Goal: Information Seeking & Learning: Check status

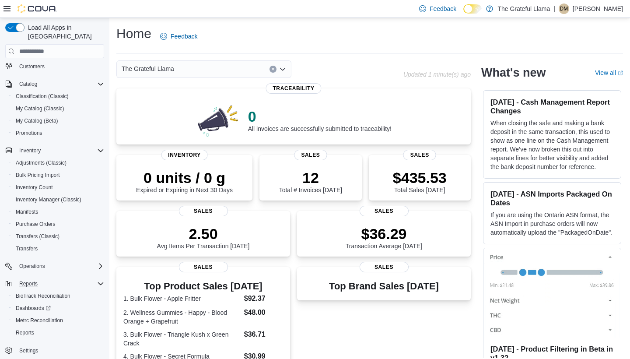
scroll to position [39, 0]
click at [33, 329] on span "Reports" at bounding box center [25, 332] width 18 height 7
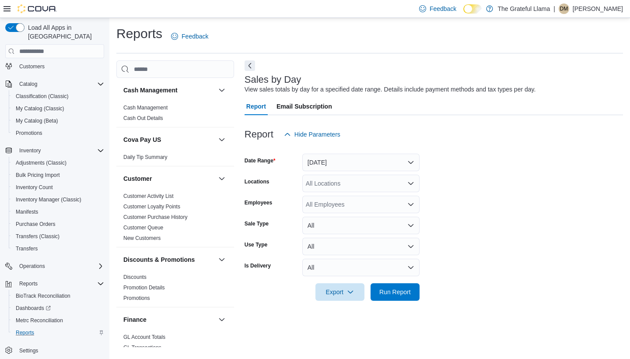
click at [413, 162] on button "Yesterday" at bounding box center [360, 163] width 117 height 18
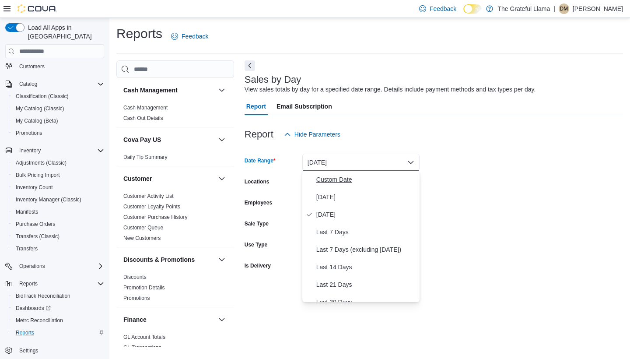
click at [359, 175] on span "Custom Date" at bounding box center [366, 179] width 100 height 11
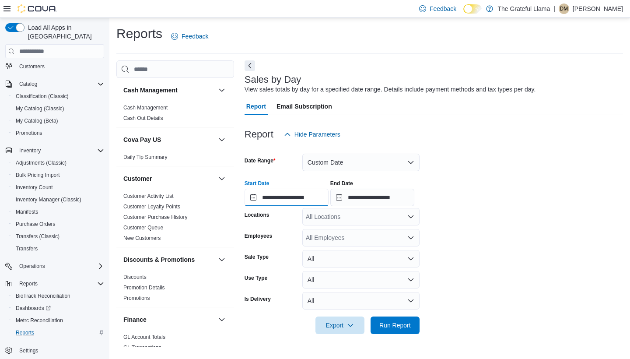
click at [329, 196] on input "**********" at bounding box center [287, 198] width 84 height 18
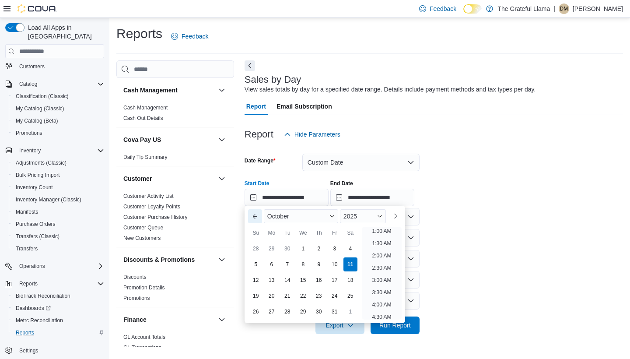
click at [255, 217] on button "Previous Month" at bounding box center [255, 216] width 14 height 14
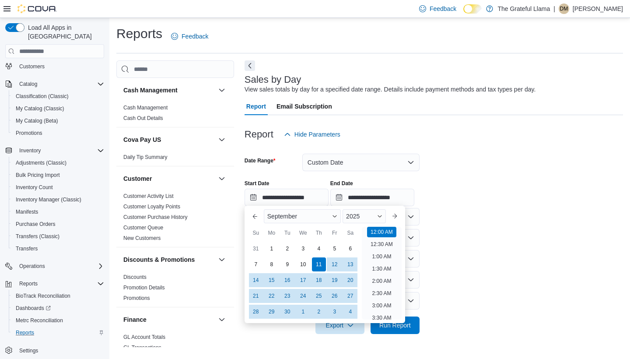
click at [273, 241] on div "31 1 2 3 4 5 6" at bounding box center [303, 249] width 110 height 16
click at [273, 243] on div "1" at bounding box center [271, 248] width 15 height 15
type input "**********"
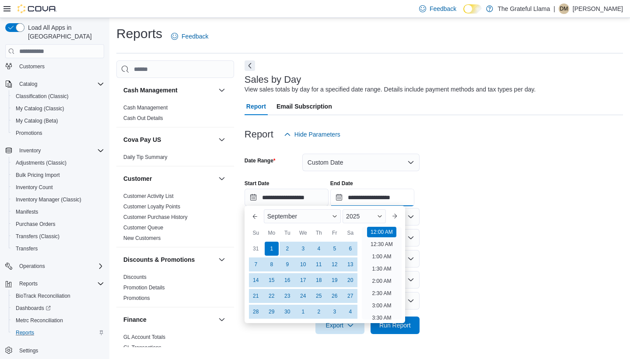
click at [354, 199] on input "**********" at bounding box center [372, 198] width 84 height 18
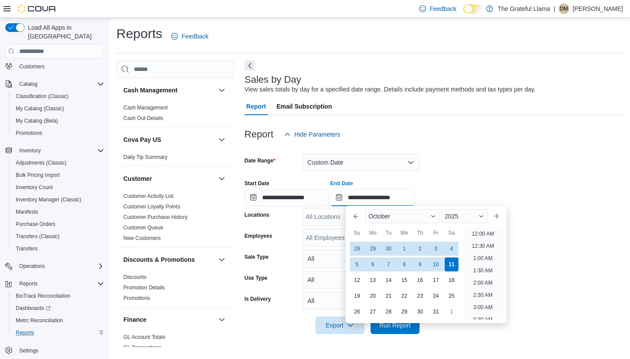
scroll to position [497, 0]
click at [389, 249] on div "30" at bounding box center [388, 248] width 15 height 15
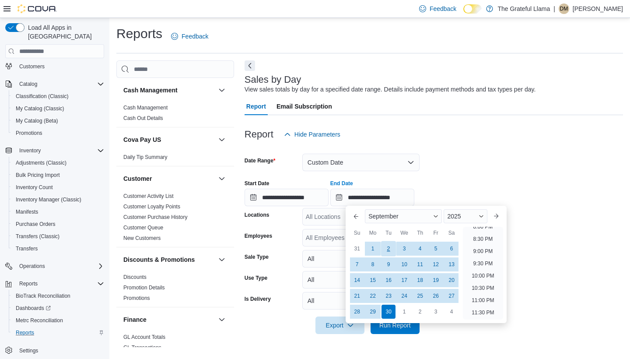
type input "**********"
click at [472, 155] on form "**********" at bounding box center [434, 238] width 379 height 191
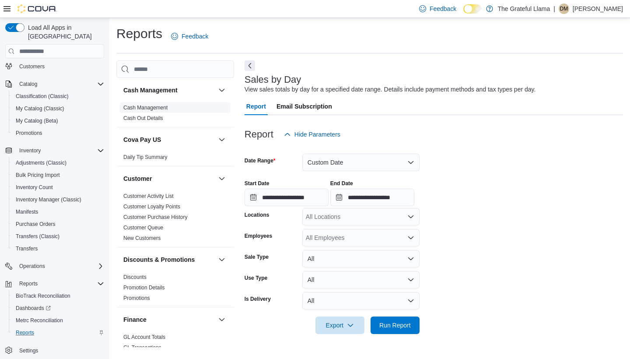
click at [144, 110] on link "Cash Management" at bounding box center [145, 108] width 44 height 6
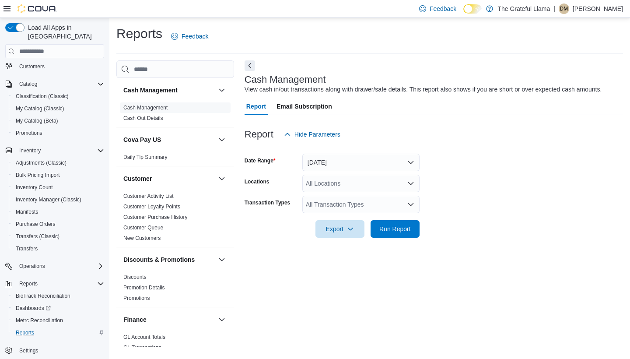
click at [408, 163] on button "Today" at bounding box center [360, 163] width 117 height 18
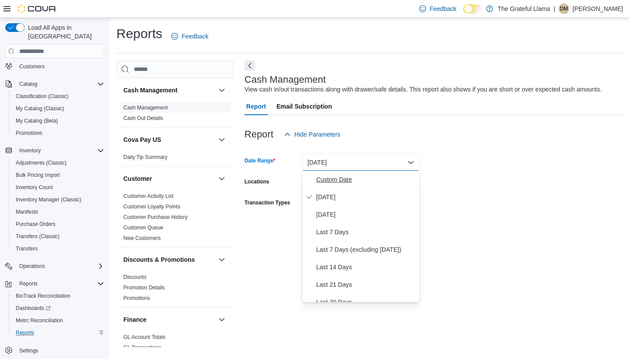
click at [394, 184] on span "Custom Date" at bounding box center [366, 179] width 100 height 11
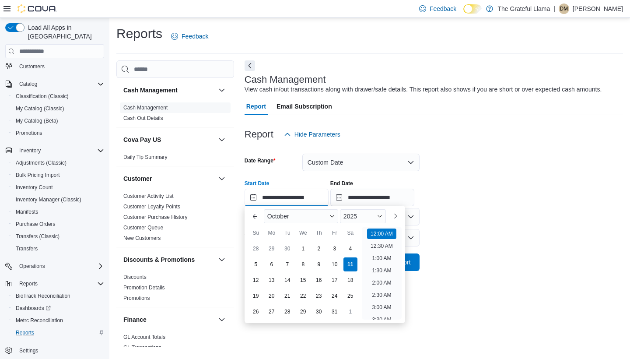
click at [252, 199] on input "**********" at bounding box center [287, 198] width 84 height 18
click at [255, 216] on button "Previous Month" at bounding box center [255, 216] width 14 height 14
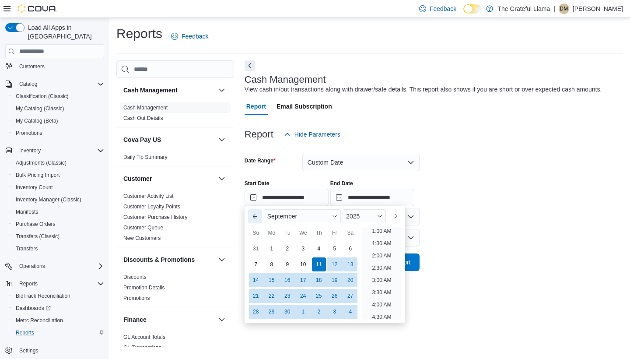
scroll to position [2, 0]
click at [275, 246] on div "1" at bounding box center [271, 248] width 15 height 15
type input "**********"
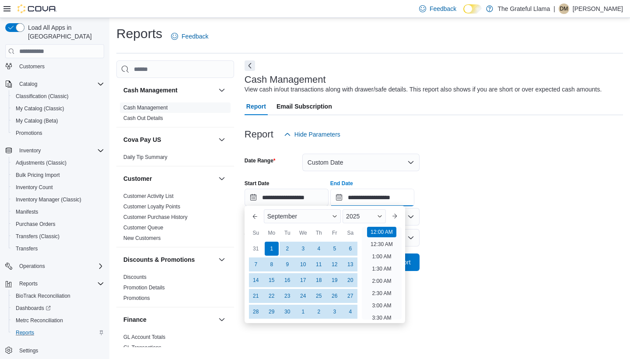
click at [389, 196] on input "**********" at bounding box center [372, 198] width 84 height 18
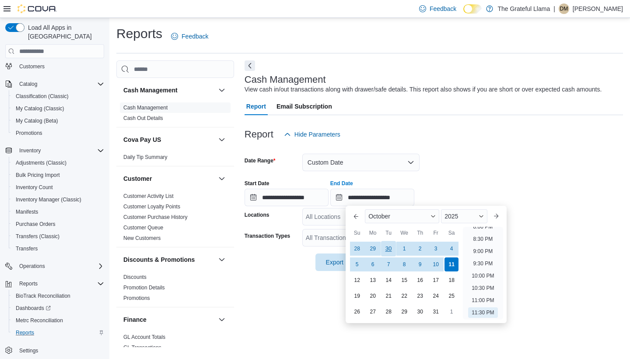
click at [389, 249] on div "30" at bounding box center [388, 248] width 15 height 15
type input "**********"
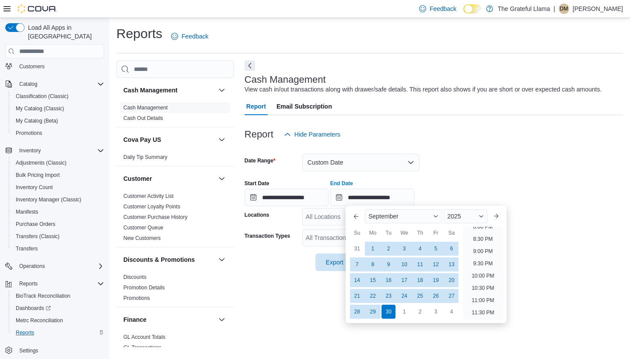
click at [531, 120] on div at bounding box center [434, 120] width 379 height 11
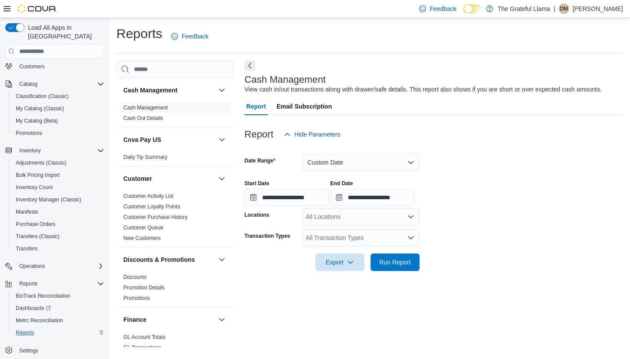
click at [399, 224] on div "All Locations" at bounding box center [360, 217] width 117 height 18
click at [409, 216] on icon "Close list of options" at bounding box center [410, 216] width 5 height 3
click at [406, 239] on div "All Transaction Types" at bounding box center [360, 238] width 117 height 18
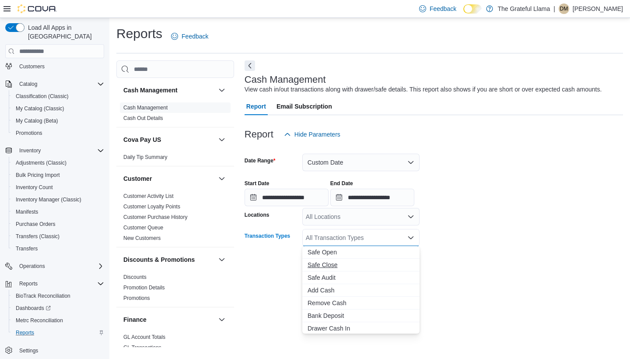
click at [326, 266] on span "Safe Close" at bounding box center [361, 264] width 107 height 9
click at [439, 257] on form "**********" at bounding box center [434, 207] width 379 height 128
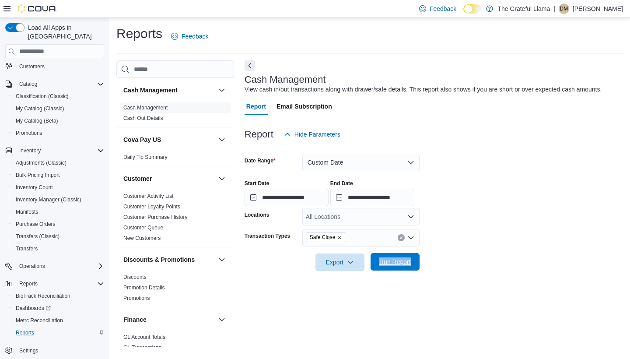
click at [414, 258] on button "Run Report" at bounding box center [395, 262] width 49 height 18
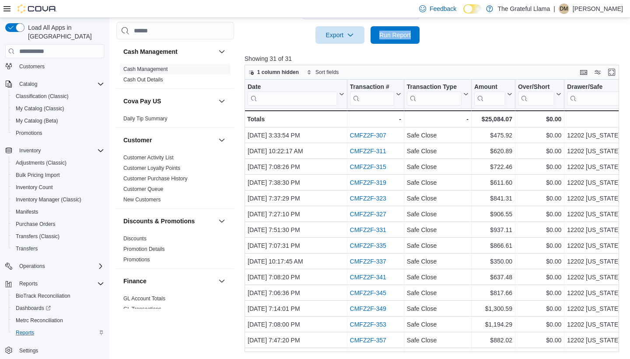
scroll to position [227, 0]
click at [612, 70] on button "Enter fullscreen" at bounding box center [612, 72] width 11 height 11
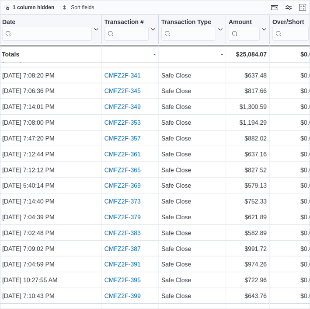
scroll to position [137, 1]
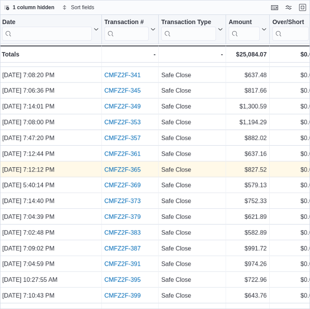
click at [127, 168] on link "CMFZ2F-365" at bounding box center [123, 169] width 36 height 7
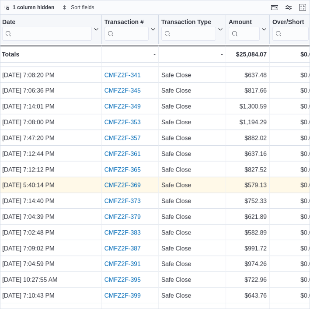
click at [122, 187] on link "CMFZ2F-369" at bounding box center [123, 185] width 36 height 7
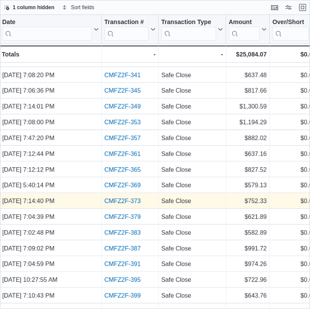
click at [135, 198] on link "CMFZ2F-373" at bounding box center [123, 200] width 36 height 7
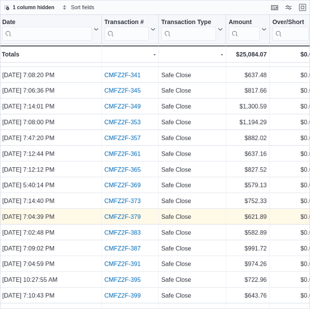
click at [128, 218] on link "CMFZ2F-379" at bounding box center [123, 216] width 36 height 7
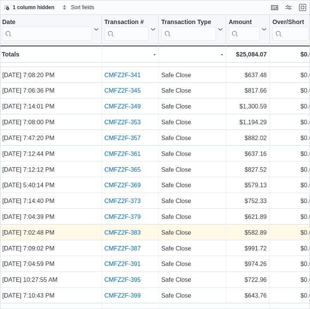
click at [128, 235] on link "CMFZ2F-383" at bounding box center [123, 232] width 36 height 7
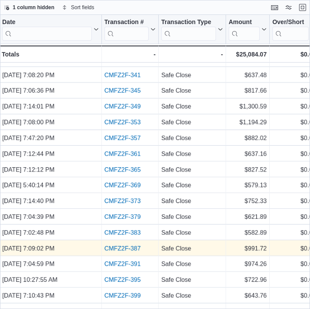
click at [112, 250] on link "CMFZ2F-387" at bounding box center [123, 248] width 36 height 7
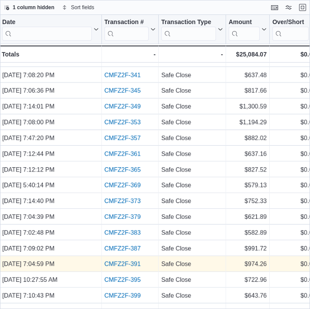
click at [126, 263] on link "CMFZ2F-391" at bounding box center [123, 263] width 36 height 7
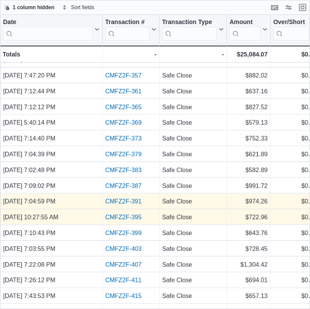
scroll to position [200, 0]
click at [132, 220] on link "CMFZ2F-395" at bounding box center [123, 217] width 36 height 7
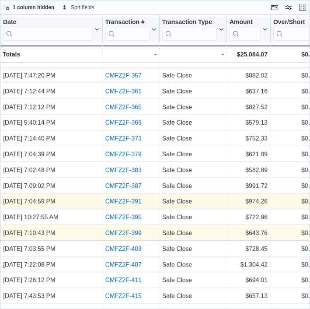
click at [128, 233] on link "CMFZ2F-399" at bounding box center [123, 232] width 36 height 7
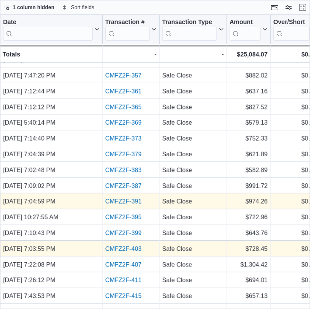
click at [133, 249] on link "CMFZ2F-403" at bounding box center [123, 248] width 36 height 7
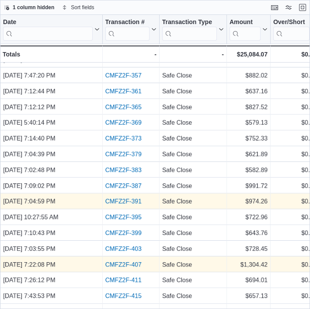
click at [115, 266] on link "CMFZ2F-407" at bounding box center [123, 264] width 36 height 7
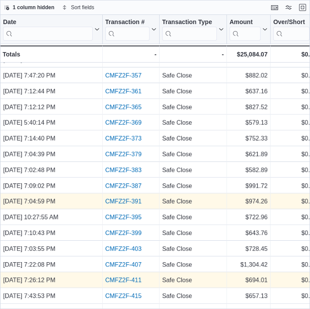
click at [130, 281] on link "CMFZ2F-411" at bounding box center [123, 280] width 36 height 7
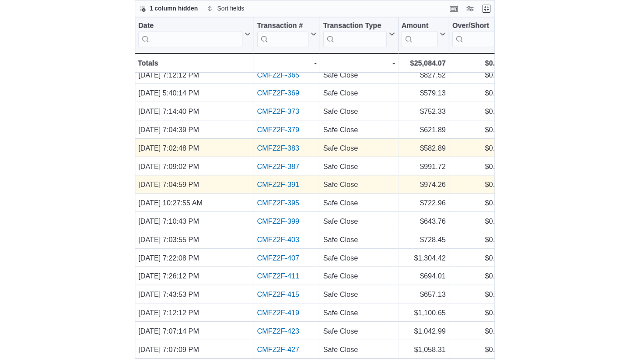
scroll to position [242, 0]
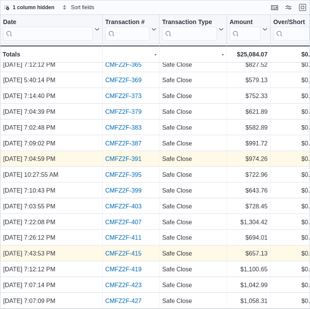
click at [121, 251] on link "CMFZ2F-415" at bounding box center [123, 253] width 36 height 7
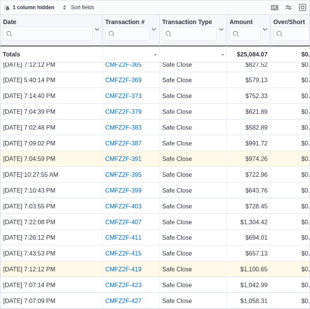
click at [130, 276] on div "CMFZ2F-419 - Transaction # URL, column 2, row 29" at bounding box center [131, 269] width 57 height 16
click at [130, 274] on div "CMFZ2F-419" at bounding box center [130, 269] width 51 height 11
click at [130, 270] on link "CMFZ2F-419" at bounding box center [123, 269] width 36 height 7
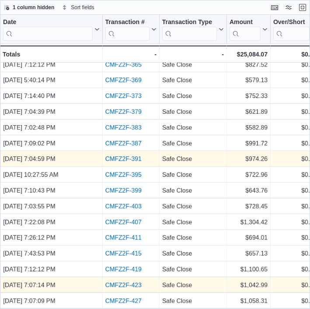
click at [137, 284] on link "CMFZ2F-423" at bounding box center [123, 284] width 36 height 7
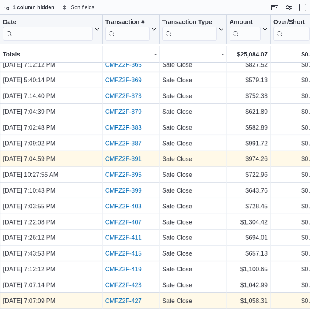
click at [123, 302] on link "CMFZ2F-427" at bounding box center [123, 300] width 36 height 7
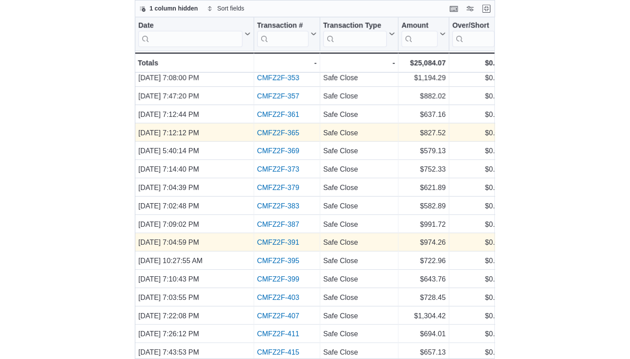
scroll to position [193, 0]
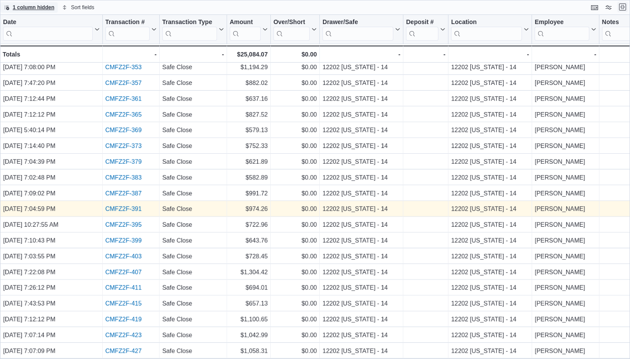
click at [624, 8] on button "Exit fullscreen" at bounding box center [622, 7] width 11 height 11
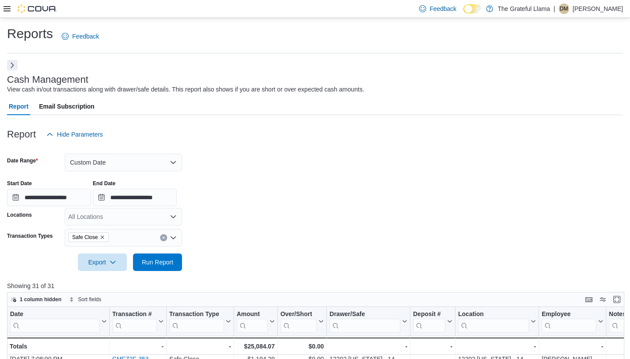
click at [11, 67] on button "Next" at bounding box center [12, 65] width 11 height 11
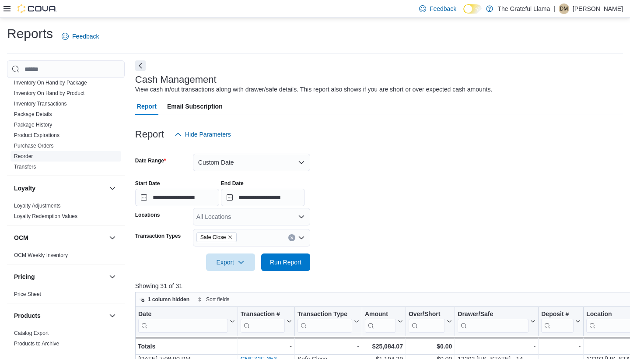
scroll to position [483, 0]
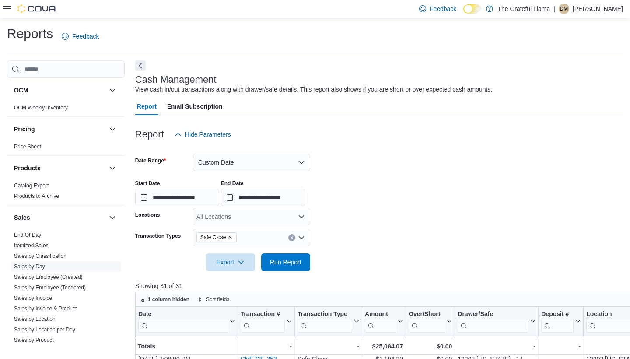
click at [35, 264] on link "Sales by Day" at bounding box center [29, 266] width 31 height 6
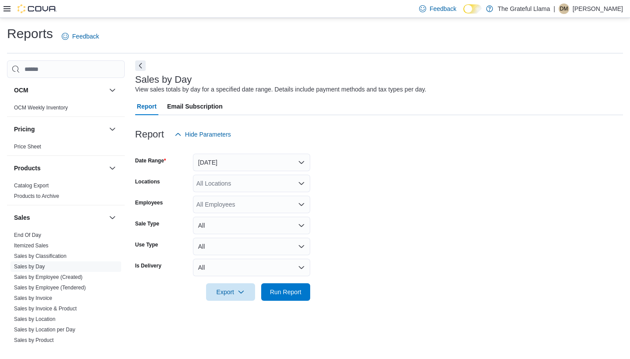
click at [295, 158] on button "Yesterday" at bounding box center [251, 163] width 117 height 18
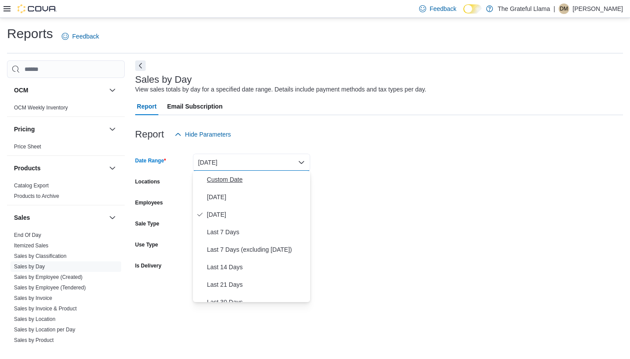
click at [286, 177] on span "Custom Date" at bounding box center [257, 179] width 100 height 11
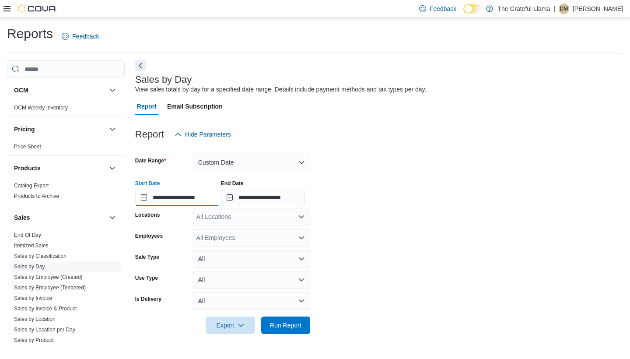
click at [219, 197] on input "**********" at bounding box center [177, 198] width 84 height 18
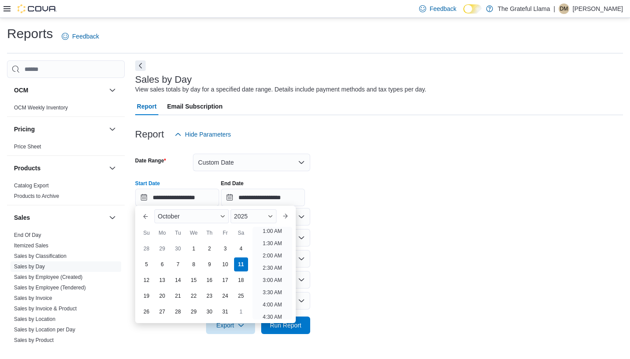
click at [138, 220] on div "Previous Month Next month October 2025 October 2025 Su Mo Tu We Th Fr Sa 28 29 …" at bounding box center [215, 264] width 161 height 117
click at [200, 250] on div "1" at bounding box center [193, 248] width 15 height 15
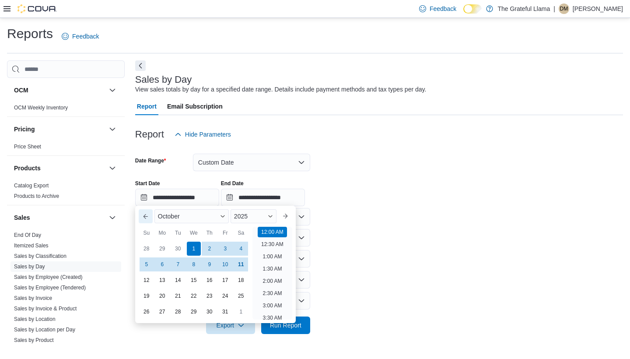
click at [147, 217] on button "Previous Month" at bounding box center [146, 216] width 14 height 14
type input "**********"
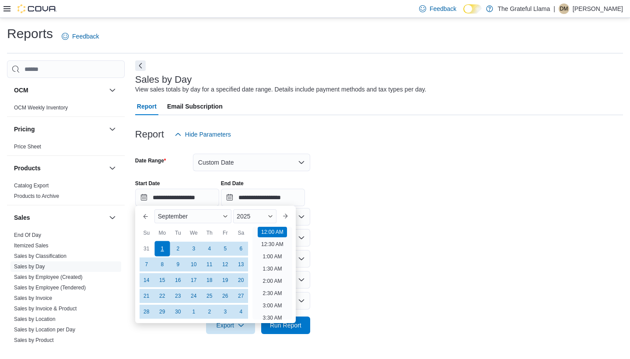
click at [163, 248] on div "1" at bounding box center [161, 248] width 15 height 15
click at [305, 196] on input "**********" at bounding box center [263, 198] width 84 height 18
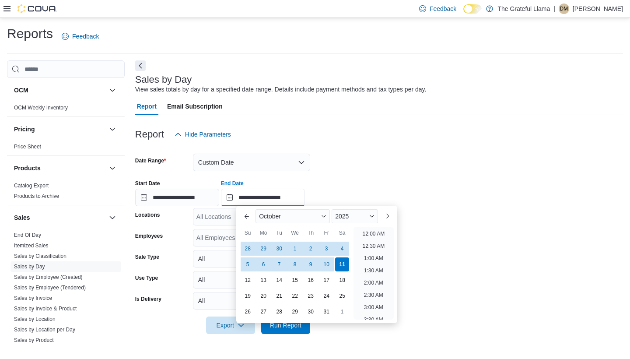
scroll to position [497, 0]
click at [275, 252] on div "30" at bounding box center [279, 248] width 15 height 15
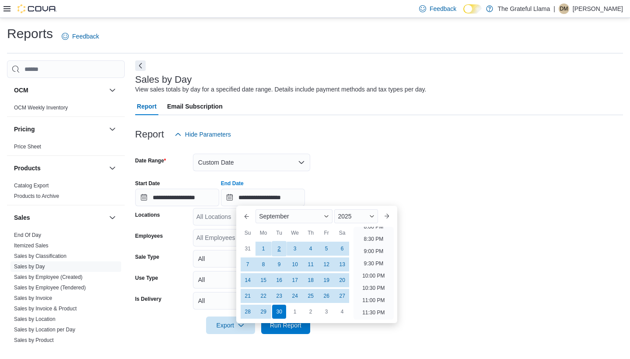
type input "**********"
click at [391, 163] on form "**********" at bounding box center [379, 238] width 488 height 191
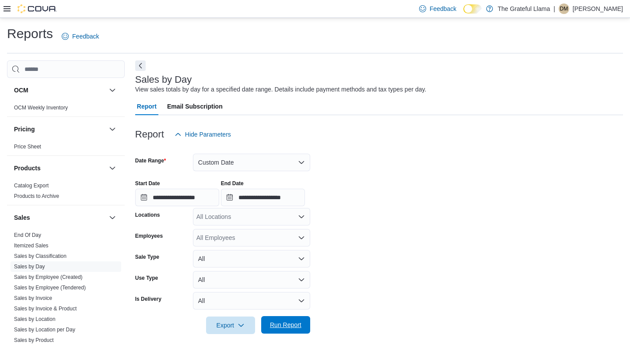
click at [284, 316] on span "Run Report" at bounding box center [286, 325] width 39 height 18
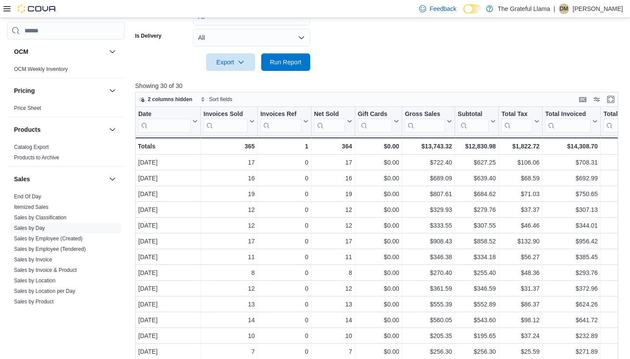
scroll to position [5, 0]
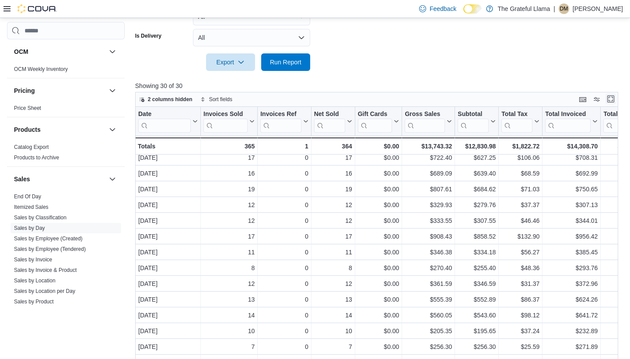
click at [615, 100] on button "Enter fullscreen" at bounding box center [611, 99] width 11 height 11
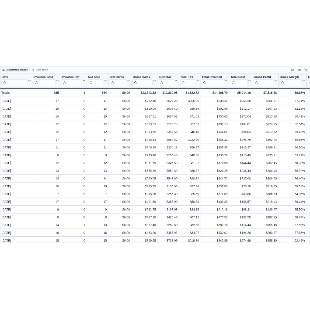
scroll to position [0, 0]
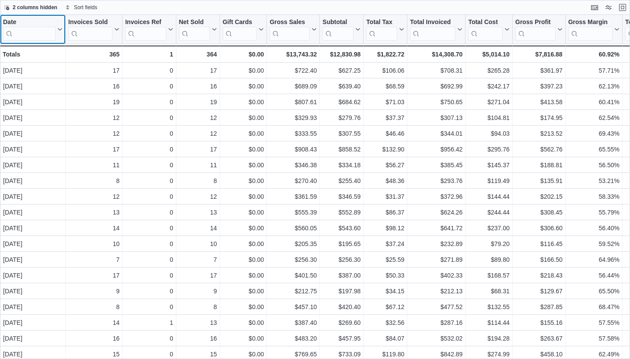
click at [59, 30] on icon at bounding box center [60, 29] width 4 height 2
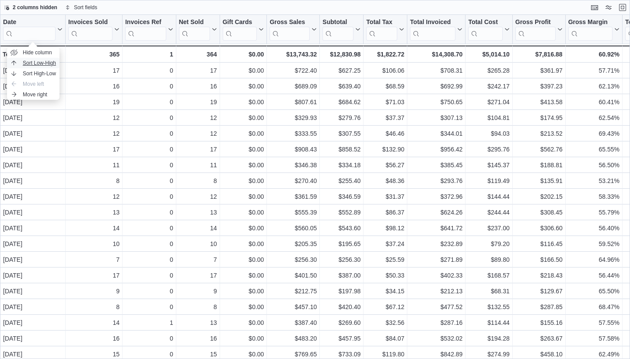
click at [52, 63] on span "Sort Low-High" at bounding box center [39, 63] width 33 height 7
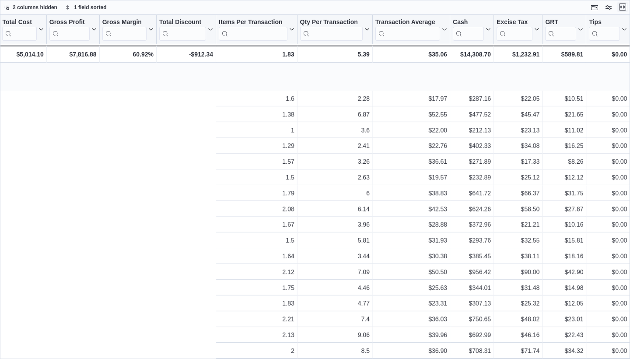
click at [627, 11] on button "Exit fullscreen" at bounding box center [622, 7] width 11 height 11
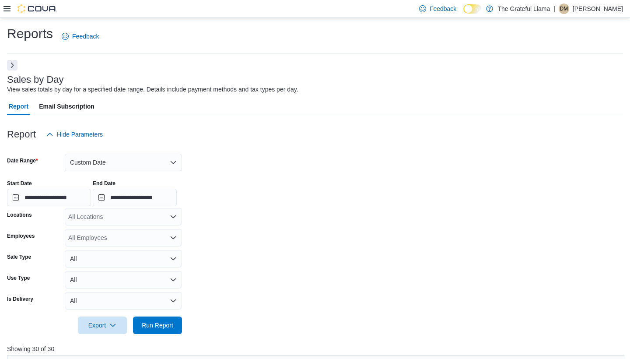
click at [11, 64] on button "Next" at bounding box center [12, 65] width 11 height 11
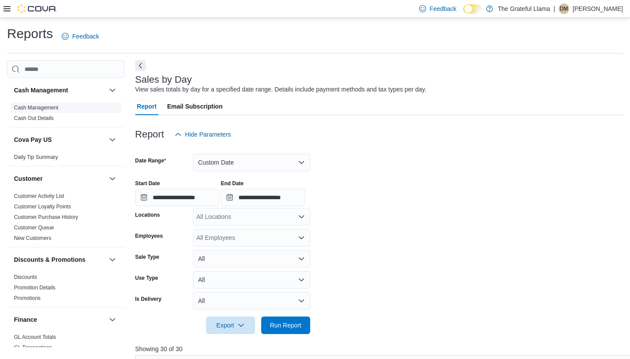
click at [48, 105] on link "Cash Management" at bounding box center [36, 108] width 44 height 6
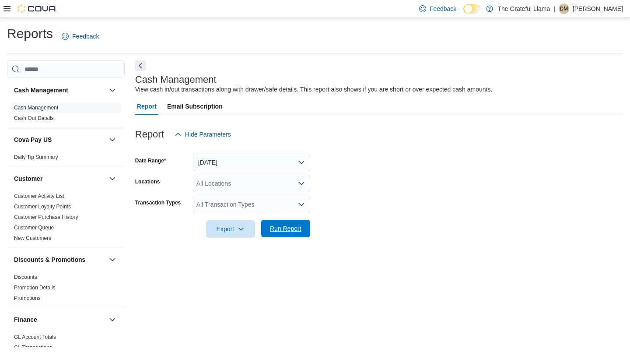
click at [296, 227] on span "Run Report" at bounding box center [286, 228] width 32 height 9
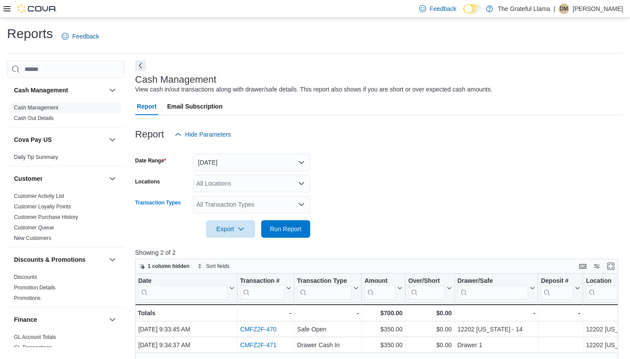
click at [304, 204] on icon "Open list of options" at bounding box center [301, 204] width 7 height 7
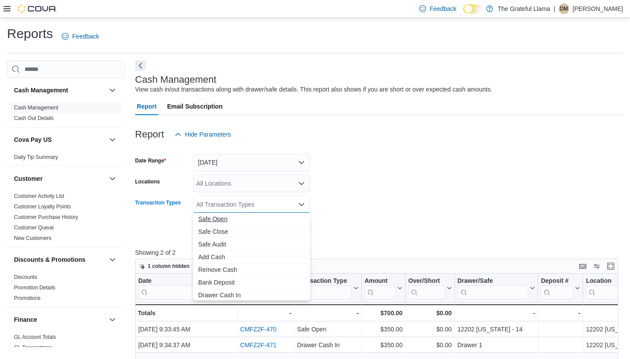
click at [220, 221] on span "Safe Open" at bounding box center [251, 218] width 107 height 9
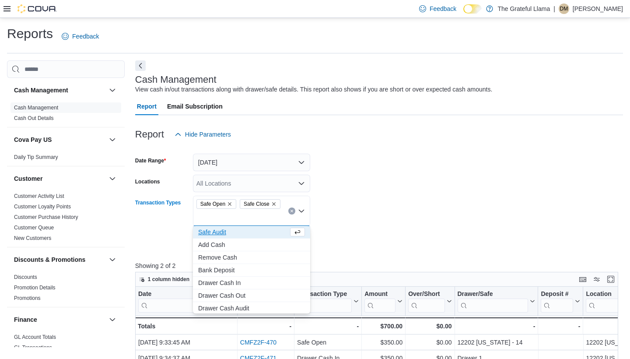
click at [280, 204] on span "Safe Close" at bounding box center [260, 204] width 41 height 10
click at [277, 204] on icon "Remove Safe Close from selection in this group" at bounding box center [273, 203] width 5 height 5
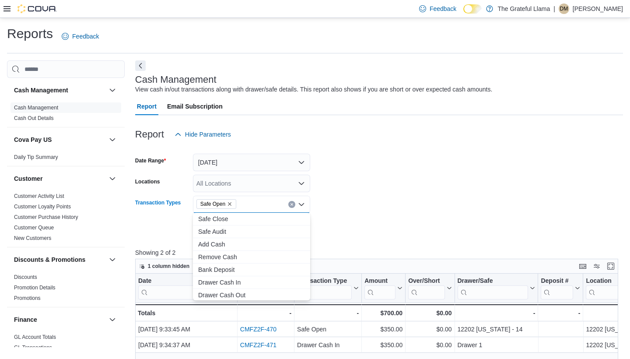
click at [357, 198] on form "Date Range Today Locations All Locations Transaction Types Safe Open Combo box.…" at bounding box center [379, 190] width 488 height 95
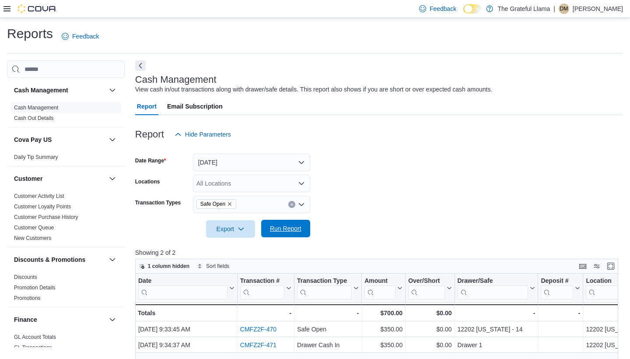
click at [291, 232] on span "Run Report" at bounding box center [286, 228] width 32 height 9
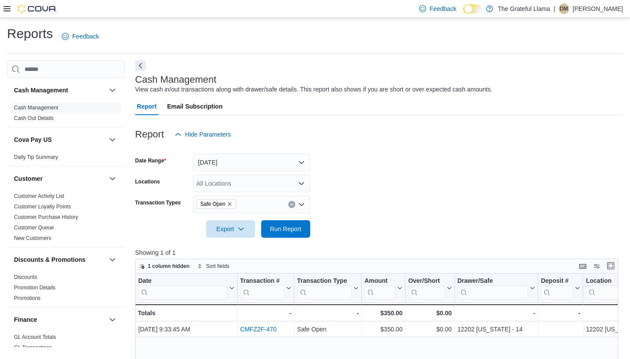
click at [611, 269] on button "Enter fullscreen" at bounding box center [611, 265] width 11 height 11
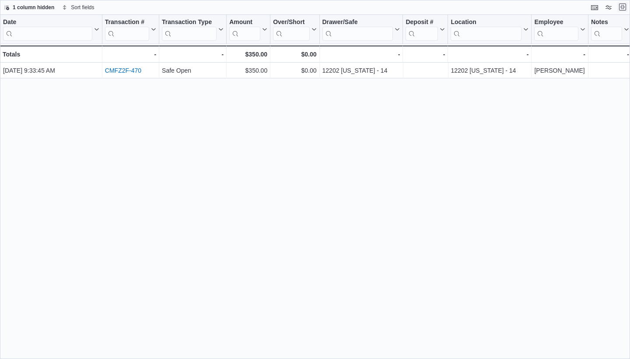
click at [622, 4] on button "Exit fullscreen" at bounding box center [622, 7] width 11 height 11
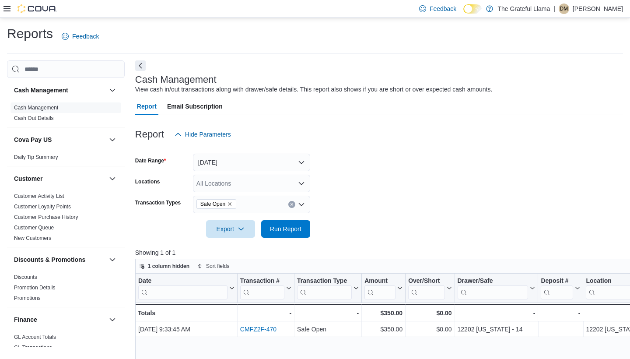
click at [297, 163] on button "Today" at bounding box center [251, 163] width 117 height 18
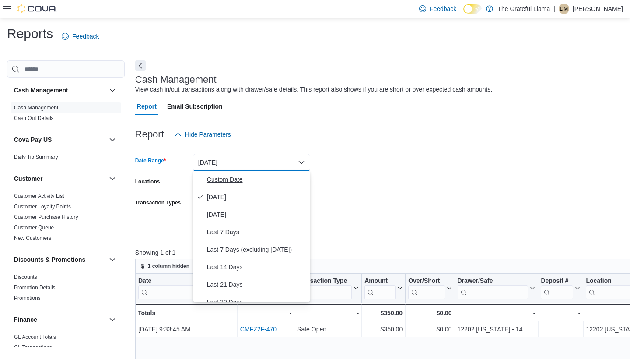
click at [243, 180] on span "Custom Date" at bounding box center [257, 179] width 100 height 11
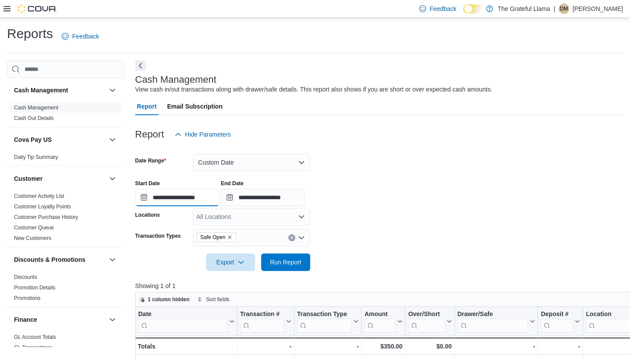
click at [202, 199] on input "**********" at bounding box center [177, 198] width 84 height 18
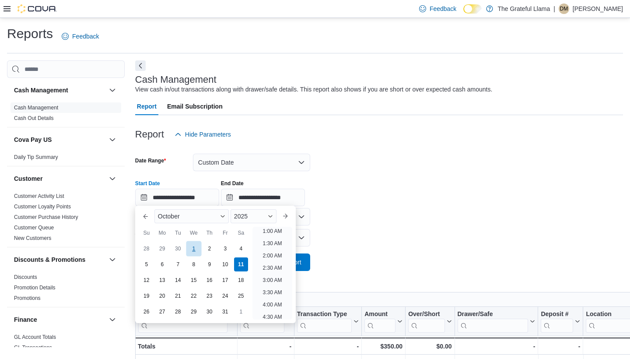
click at [199, 243] on div "1" at bounding box center [193, 248] width 15 height 15
type input "**********"
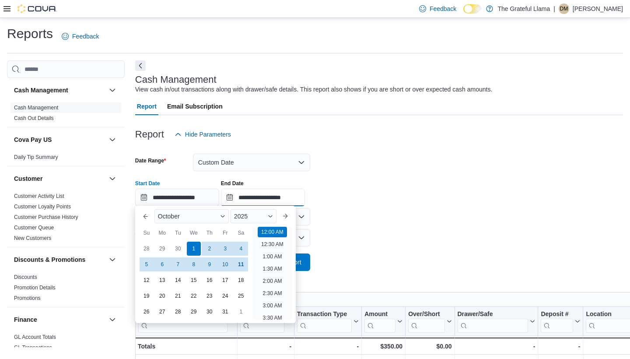
click at [277, 197] on input "**********" at bounding box center [263, 198] width 84 height 18
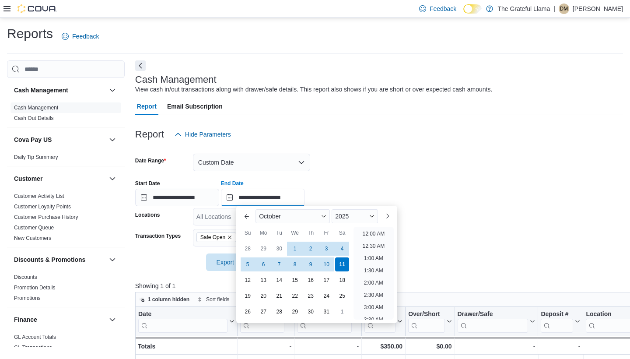
scroll to position [497, 0]
click at [373, 174] on div "**********" at bounding box center [379, 189] width 488 height 33
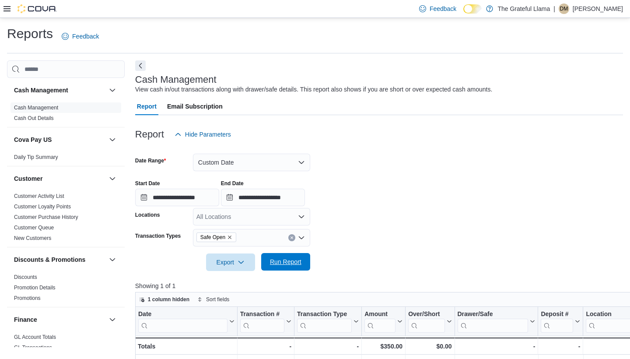
click at [297, 261] on span "Run Report" at bounding box center [286, 261] width 32 height 9
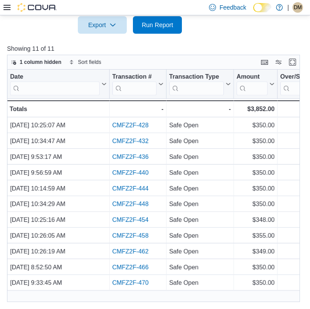
scroll to position [243, 0]
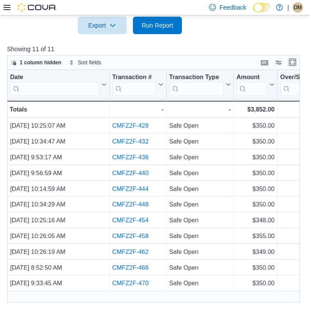
click at [291, 65] on button "Enter fullscreen" at bounding box center [293, 62] width 11 height 11
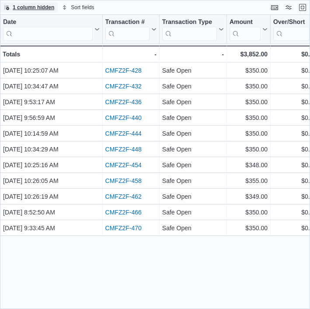
scroll to position [0, 0]
click at [301, 7] on button "Exit fullscreen" at bounding box center [303, 7] width 11 height 11
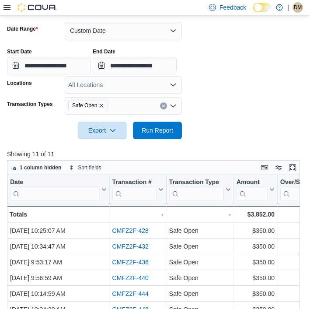
scroll to position [140, 0]
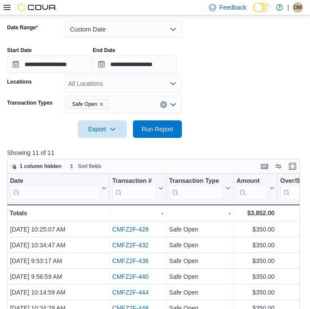
click at [164, 103] on icon "Clear input" at bounding box center [164, 105] width 4 height 4
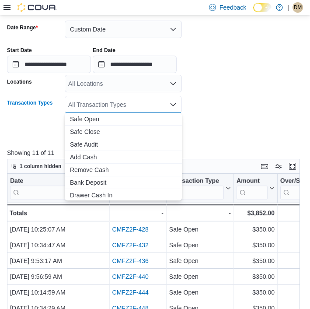
click at [113, 193] on span "Drawer Cash In" at bounding box center [123, 195] width 107 height 9
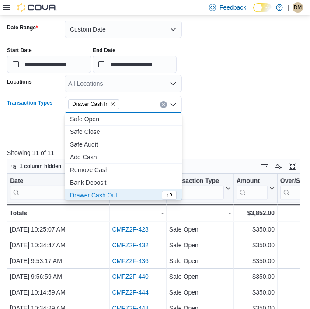
scroll to position [1, 0]
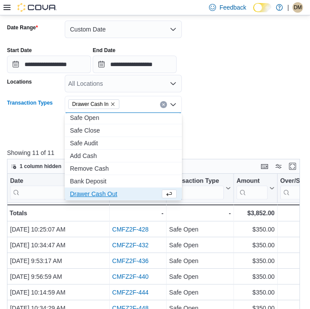
click at [218, 119] on div at bounding box center [155, 116] width 296 height 7
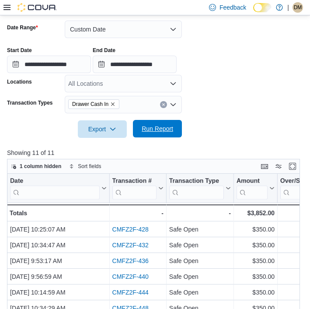
click at [174, 133] on span "Run Report" at bounding box center [157, 129] width 39 height 18
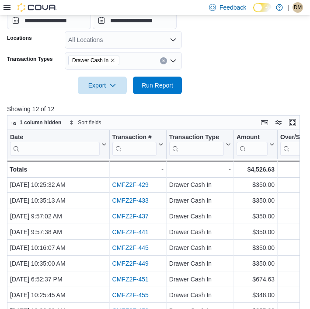
scroll to position [178, 0]
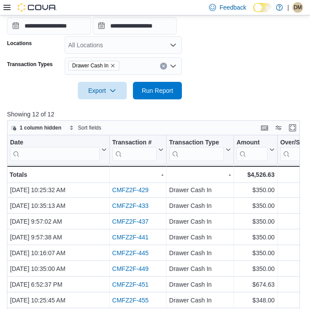
click at [176, 65] on icon "Open list of options" at bounding box center [173, 66] width 5 height 3
click at [163, 66] on icon "Clear input" at bounding box center [164, 66] width 4 height 4
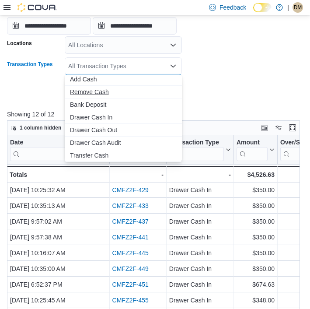
scroll to position [40, 0]
click at [122, 133] on span "Drawer Cash Out" at bounding box center [123, 129] width 107 height 9
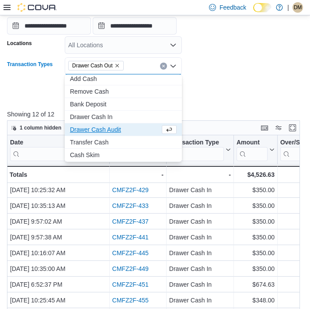
click at [219, 90] on form "**********" at bounding box center [155, 36] width 296 height 128
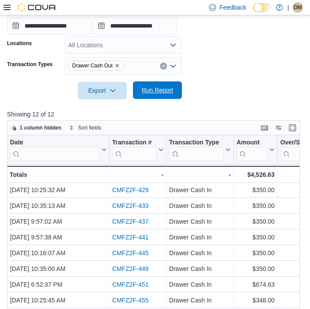
click at [165, 93] on span "Run Report" at bounding box center [158, 90] width 32 height 9
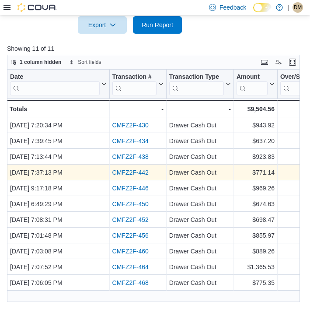
scroll to position [243, 0]
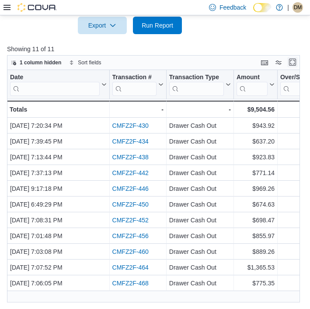
click at [295, 61] on button "Enter fullscreen" at bounding box center [293, 62] width 11 height 11
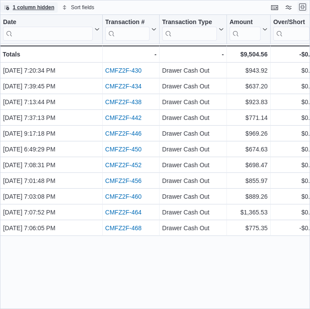
scroll to position [0, 0]
click at [299, 4] on button "Exit fullscreen" at bounding box center [303, 7] width 11 height 11
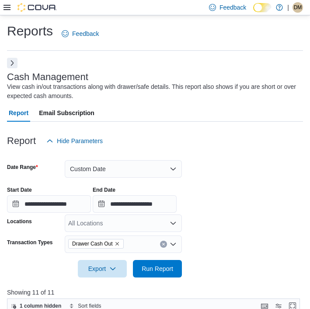
scroll to position [93, 0]
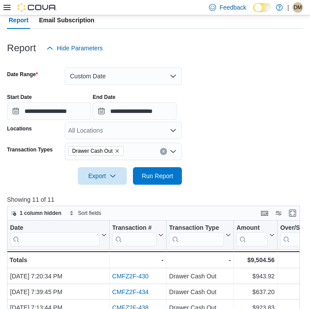
click at [165, 153] on button "Clear input" at bounding box center [163, 151] width 7 height 7
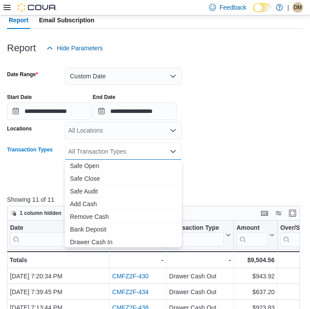
click at [175, 153] on icon "Close list of options" at bounding box center [173, 151] width 7 height 7
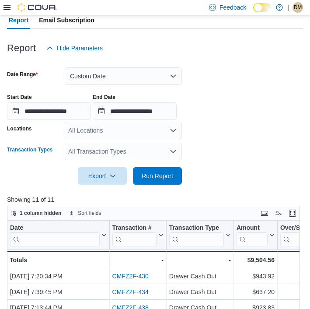
click at [175, 153] on icon "Open list of options" at bounding box center [173, 151] width 7 height 7
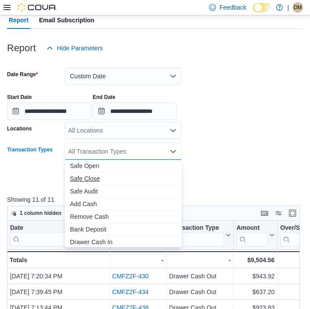
click at [143, 183] on button "Safe Close" at bounding box center [123, 178] width 117 height 13
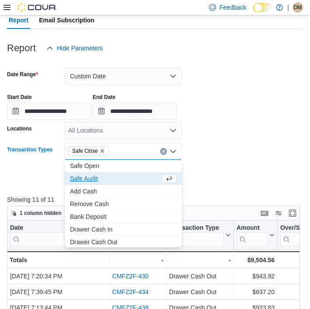
click at [225, 171] on form "**********" at bounding box center [155, 121] width 296 height 128
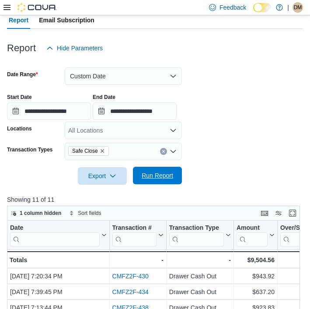
click at [180, 178] on button "Run Report" at bounding box center [157, 176] width 49 height 18
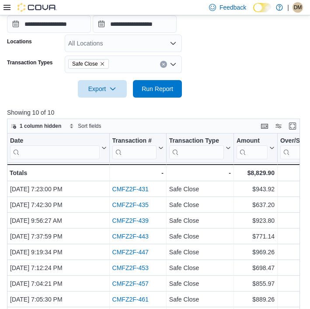
scroll to position [169, 0]
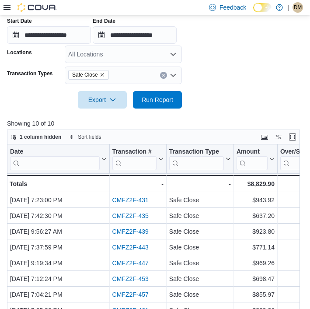
click at [165, 74] on icon "Clear input" at bounding box center [164, 76] width 4 height 4
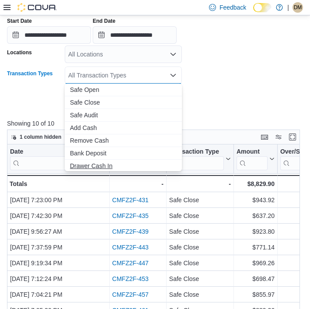
click at [122, 164] on span "Drawer Cash In" at bounding box center [123, 165] width 107 height 9
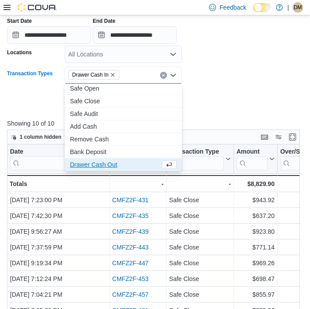
click at [122, 164] on span "Drawer Cash Out" at bounding box center [115, 164] width 90 height 9
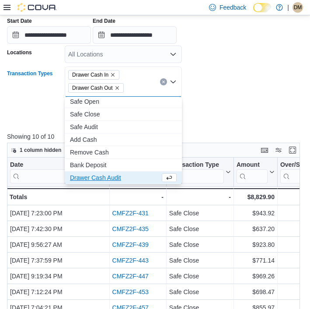
click at [116, 73] on icon "Remove Drawer Cash In from selection in this group" at bounding box center [112, 74] width 5 height 5
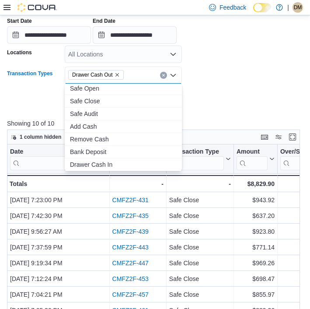
scroll to position [0, 0]
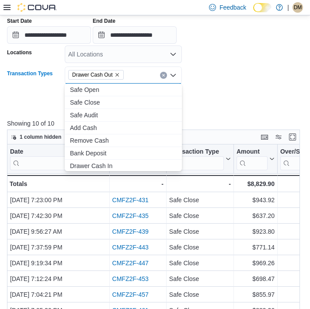
click at [232, 74] on form "**********" at bounding box center [155, 45] width 296 height 128
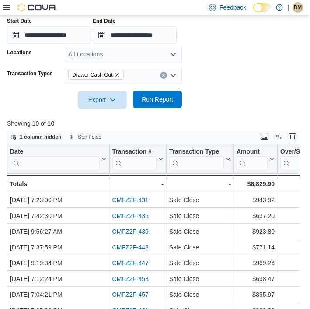
click at [163, 99] on span "Run Report" at bounding box center [158, 99] width 32 height 9
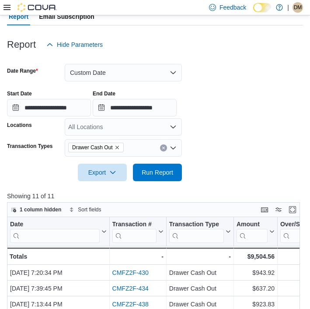
scroll to position [95, 0]
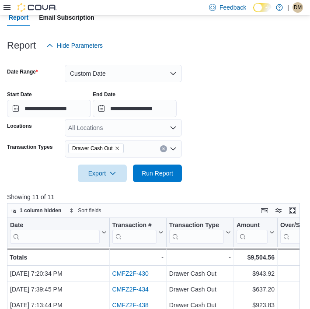
click at [166, 148] on button "Clear input" at bounding box center [163, 148] width 7 height 7
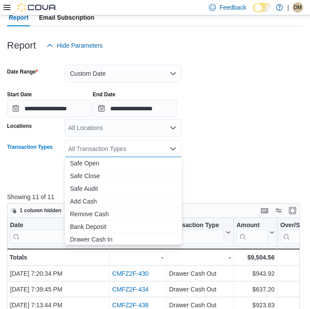
click at [169, 148] on div "All Transaction Types Combo box. Selected. Combo box input. All Transaction Typ…" at bounding box center [123, 149] width 117 height 18
click at [153, 170] on button "Safe Close" at bounding box center [123, 176] width 117 height 13
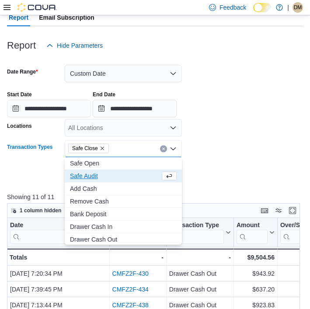
click at [193, 156] on form "**********" at bounding box center [155, 118] width 296 height 128
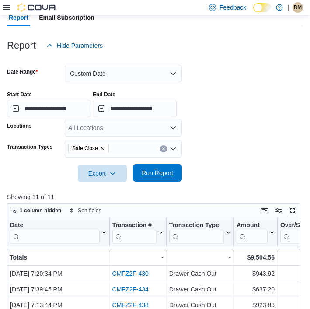
click at [170, 175] on span "Run Report" at bounding box center [158, 172] width 32 height 9
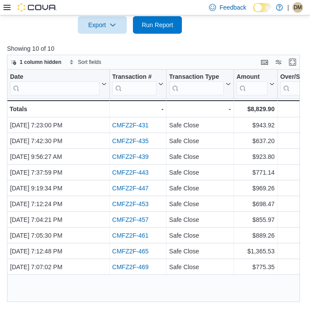
scroll to position [261, 0]
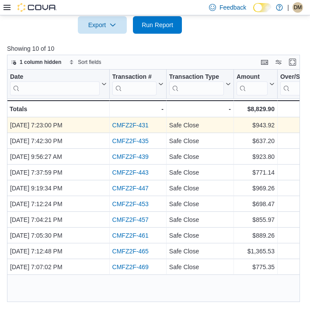
click at [129, 122] on link "CMFZ2F-431" at bounding box center [130, 125] width 36 height 7
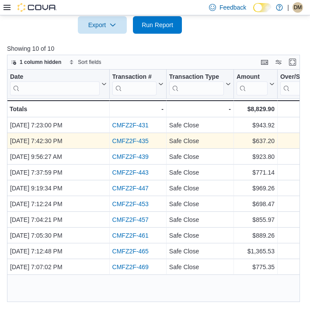
click at [137, 137] on link "CMFZ2F-435" at bounding box center [130, 140] width 36 height 7
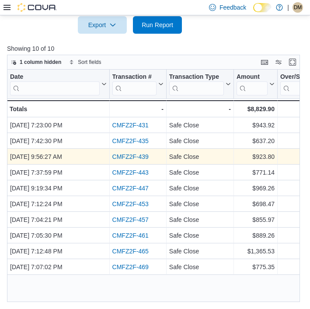
click at [138, 151] on div "CMFZ2F-439" at bounding box center [137, 156] width 51 height 11
click at [139, 153] on link "CMFZ2F-439" at bounding box center [130, 156] width 36 height 7
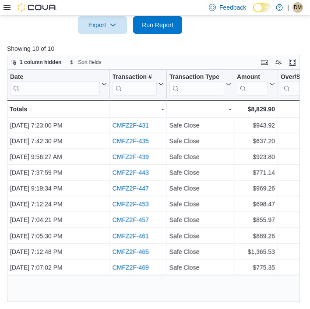
scroll to position [243, 0]
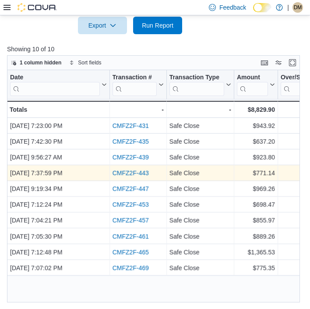
click at [134, 176] on link "CMFZ2F-443" at bounding box center [130, 172] width 36 height 7
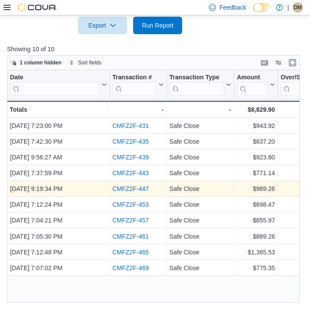
click at [137, 186] on link "CMFZ2F-447" at bounding box center [130, 188] width 36 height 7
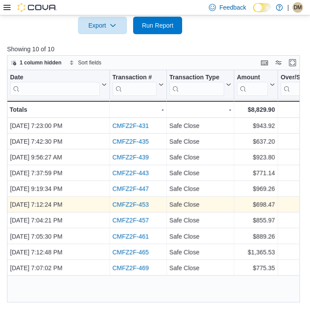
click at [127, 209] on div "CMFZ2F-453" at bounding box center [137, 204] width 51 height 11
click at [127, 205] on link "CMFZ2F-453" at bounding box center [130, 204] width 36 height 7
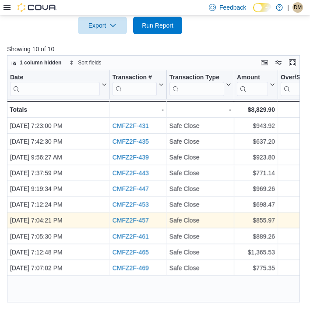
click at [133, 221] on link "CMFZ2F-457" at bounding box center [130, 220] width 36 height 7
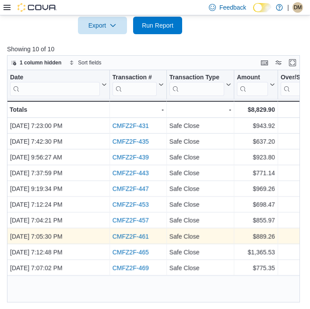
click at [132, 235] on link "CMFZ2F-461" at bounding box center [130, 235] width 36 height 7
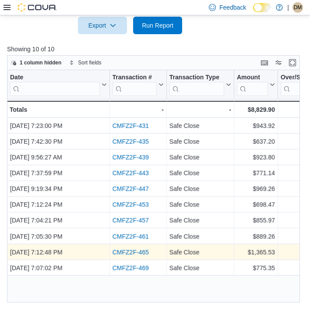
click at [133, 249] on link "CMFZ2F-465" at bounding box center [130, 251] width 36 height 7
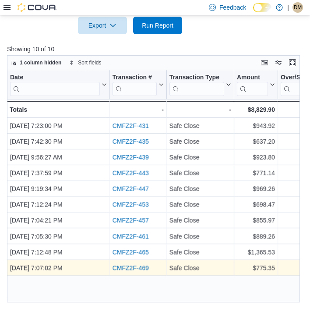
click at [147, 267] on link "CMFZ2F-469" at bounding box center [130, 267] width 36 height 7
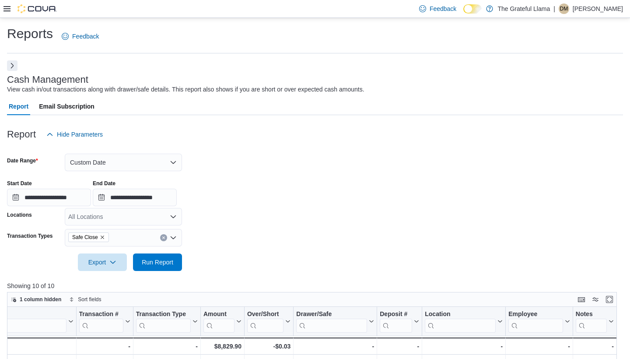
scroll to position [0, 0]
click at [11, 65] on button "Next" at bounding box center [12, 65] width 11 height 11
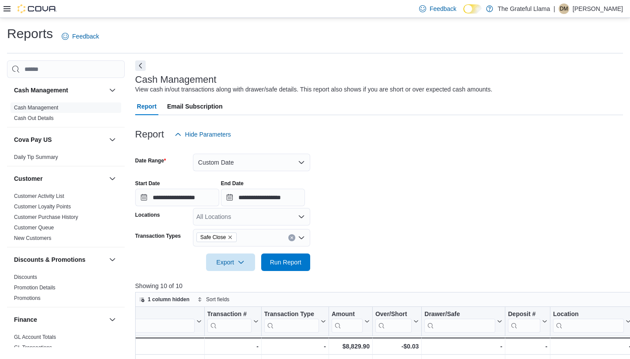
click at [293, 160] on button "Custom Date" at bounding box center [251, 163] width 117 height 18
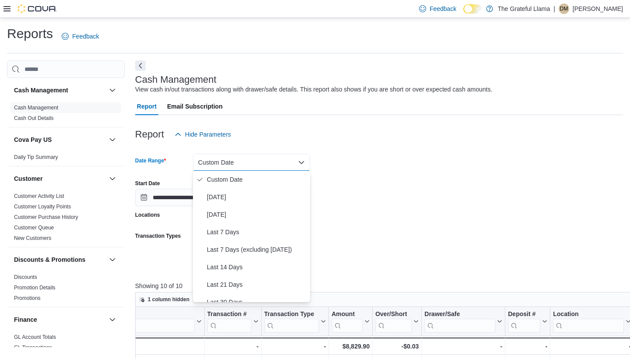
click at [373, 150] on div at bounding box center [379, 148] width 488 height 11
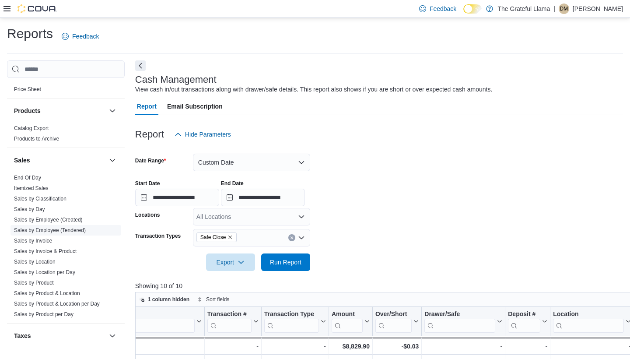
scroll to position [543, 0]
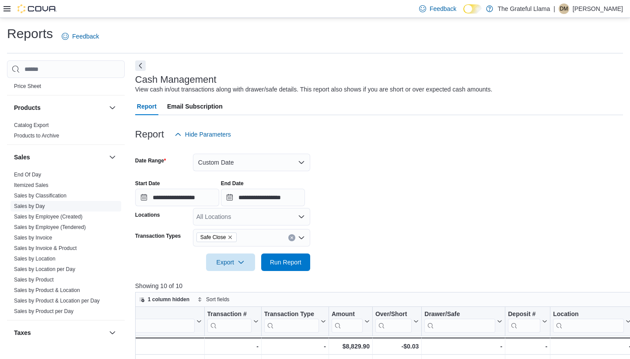
click at [38, 208] on link "Sales by Day" at bounding box center [29, 206] width 31 height 6
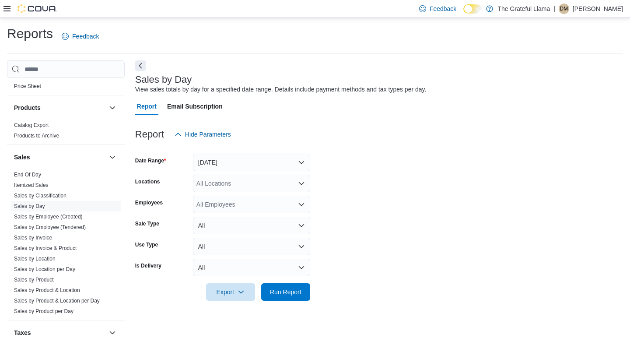
click at [293, 158] on button "Yesterday" at bounding box center [251, 163] width 117 height 18
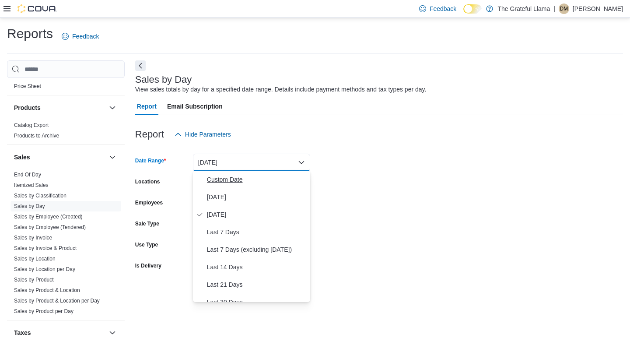
click at [222, 180] on span "Custom Date" at bounding box center [257, 179] width 100 height 11
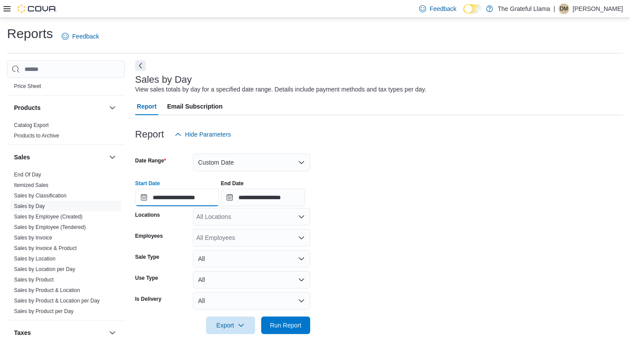
click at [191, 200] on input "**********" at bounding box center [177, 198] width 84 height 18
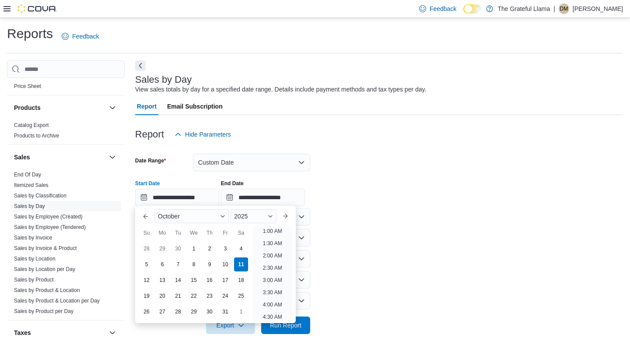
click at [196, 240] on div "Su Mo Tu We Th Fr Sa" at bounding box center [194, 233] width 110 height 16
click at [196, 246] on div "1" at bounding box center [193, 248] width 15 height 15
type input "**********"
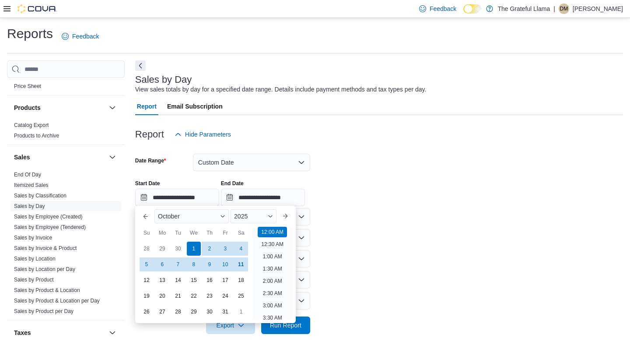
click at [433, 192] on div "**********" at bounding box center [379, 189] width 488 height 33
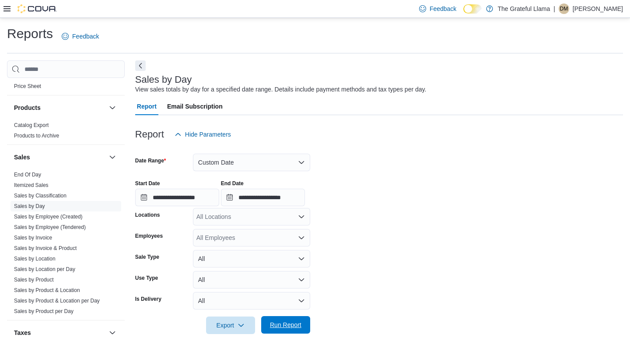
click at [286, 329] on span "Run Report" at bounding box center [286, 325] width 39 height 18
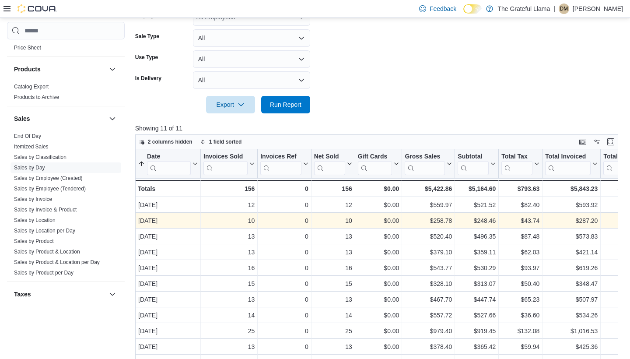
scroll to position [239, 0]
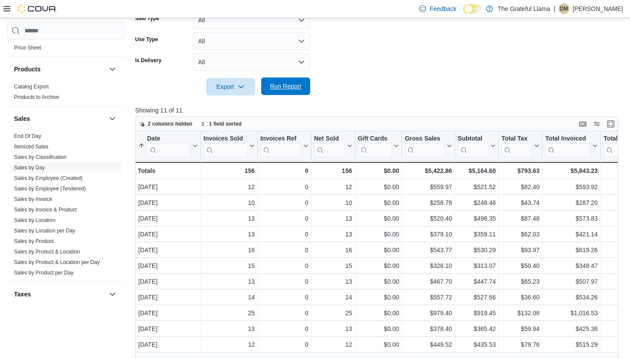
click at [285, 85] on span "Run Report" at bounding box center [286, 86] width 32 height 9
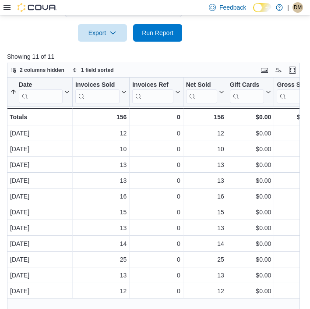
scroll to position [0, 0]
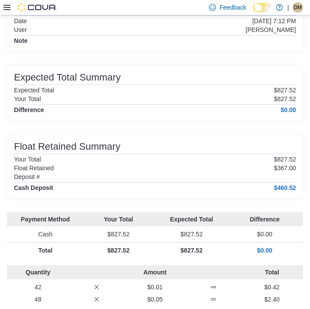
scroll to position [79, 0]
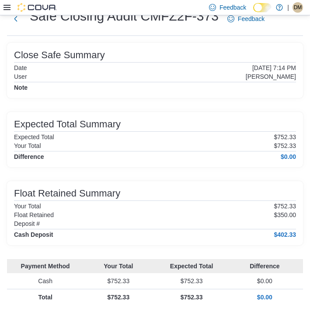
scroll to position [47, 0]
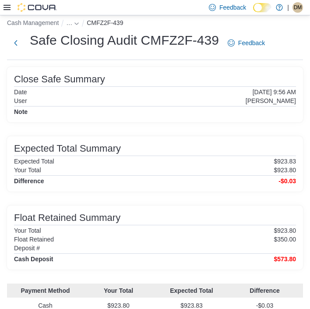
scroll to position [9, 0]
